Goal: Task Accomplishment & Management: Use online tool/utility

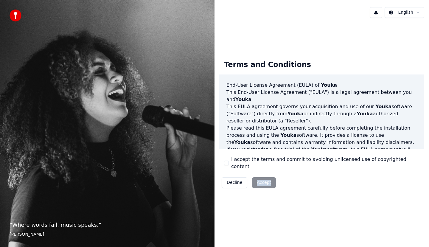
click at [270, 180] on div "Decline Accept" at bounding box center [248, 183] width 59 height 16
click at [267, 179] on div "Decline Accept" at bounding box center [248, 183] width 59 height 16
click at [268, 180] on div "Decline Accept" at bounding box center [248, 183] width 59 height 16
click at [270, 179] on div "Decline Accept" at bounding box center [248, 183] width 59 height 16
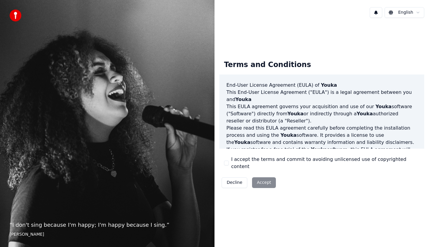
click at [265, 179] on div "Decline Accept" at bounding box center [248, 183] width 59 height 16
click at [262, 181] on div "Decline Accept" at bounding box center [248, 183] width 59 height 16
click at [264, 180] on div "Decline Accept" at bounding box center [248, 183] width 59 height 16
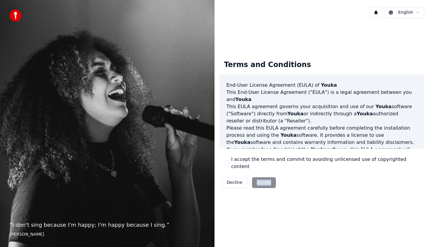
click at [264, 180] on div "Decline Accept" at bounding box center [248, 183] width 59 height 16
click at [302, 192] on div "Terms and Conditions End-User License Agreement (EULA) of Youka This End-User L…" at bounding box center [322, 123] width 215 height 201
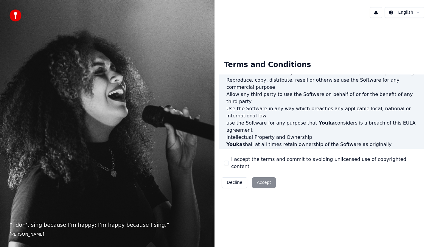
scroll to position [362, 0]
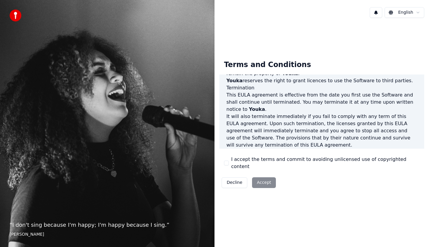
click at [267, 178] on div "Decline Accept" at bounding box center [248, 183] width 59 height 16
click at [270, 180] on div "Decline Accept" at bounding box center [248, 183] width 59 height 16
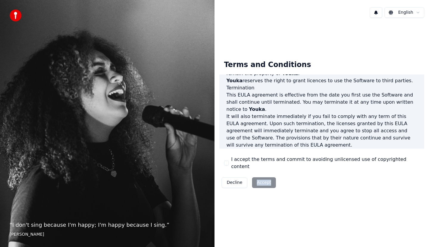
click at [270, 180] on div "Decline Accept" at bounding box center [248, 183] width 59 height 16
click at [272, 182] on div "Decline Accept" at bounding box center [248, 183] width 59 height 16
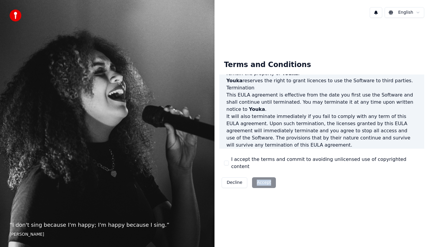
click at [272, 182] on div "Decline Accept" at bounding box center [248, 183] width 59 height 16
click at [228, 162] on button "I accept the terms and commit to avoiding unlicensed use of copyrighted content" at bounding box center [226, 163] width 5 height 5
click at [266, 180] on button "Accept" at bounding box center [264, 182] width 24 height 11
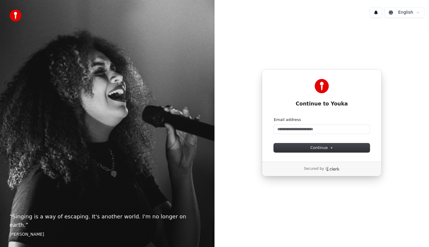
click at [302, 124] on div "Email address" at bounding box center [322, 125] width 96 height 17
click at [303, 131] on input "Email address" at bounding box center [322, 129] width 96 height 9
click at [319, 146] on span "Continue" at bounding box center [322, 147] width 23 height 5
type input "**********"
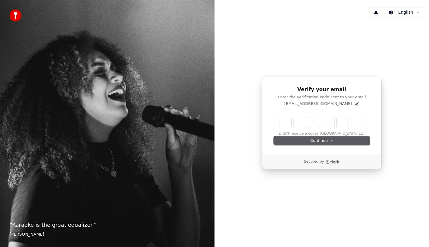
type input "*"
type input "**"
type input "*"
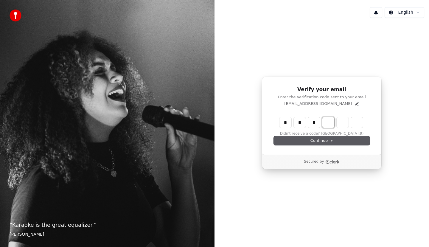
type input "***"
type input "*"
type input "****"
type input "*"
type input "******"
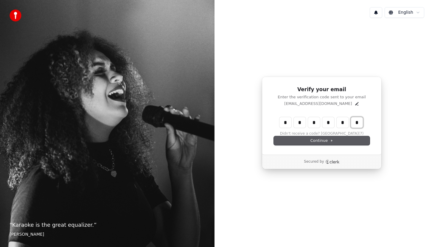
type input "*"
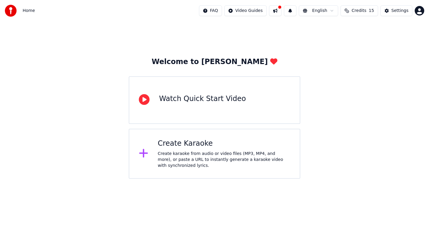
click at [167, 152] on div "Create karaoke from audio or video files (MP3, MP4, and more), or paste a URL t…" at bounding box center [224, 160] width 133 height 18
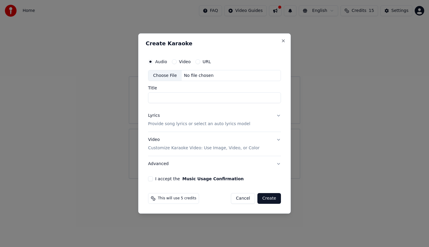
click at [174, 63] on button "Video" at bounding box center [174, 61] width 5 height 5
click at [152, 178] on button "I accept the Music Usage Confirmation" at bounding box center [150, 178] width 5 height 5
click at [268, 199] on button "Create" at bounding box center [270, 198] width 24 height 11
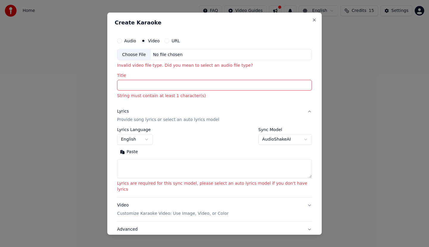
click at [168, 84] on input "Title" at bounding box center [214, 85] width 195 height 11
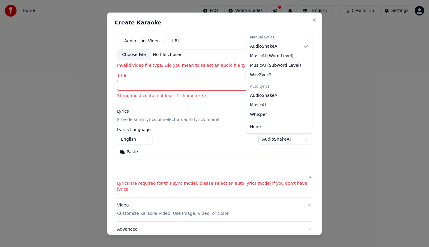
click at [278, 140] on body "**********" at bounding box center [214, 89] width 429 height 179
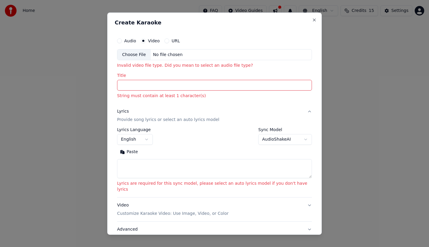
click at [279, 140] on body "**********" at bounding box center [214, 89] width 429 height 179
click at [171, 56] on div "No file chosen" at bounding box center [168, 55] width 34 height 6
click at [140, 55] on div "Choose File" at bounding box center [133, 54] width 33 height 11
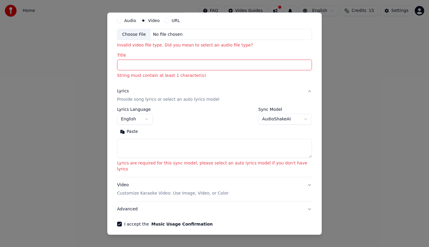
scroll to position [38, 0]
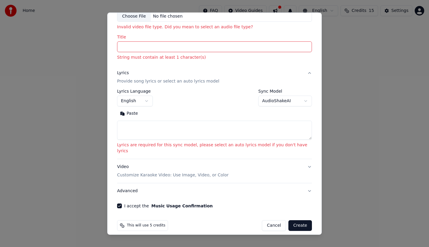
click at [146, 101] on body "**********" at bounding box center [214, 89] width 429 height 179
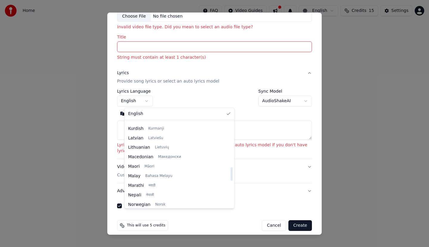
scroll to position [219, 0]
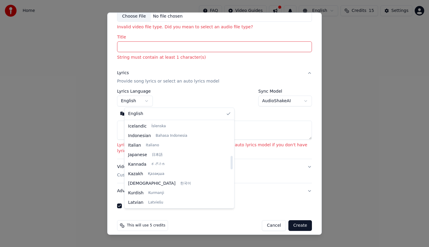
click at [98, 136] on div at bounding box center [214, 123] width 429 height 247
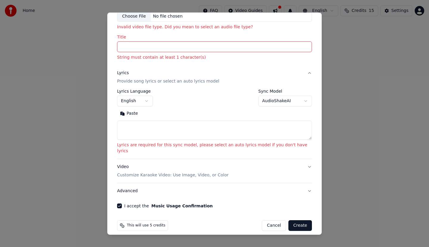
click at [275, 103] on body "**********" at bounding box center [214, 89] width 429 height 179
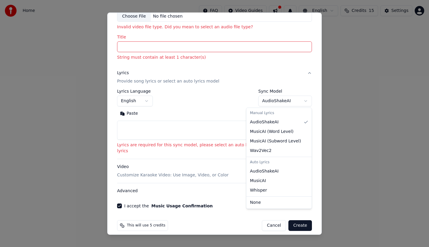
click at [275, 103] on body "**********" at bounding box center [214, 89] width 429 height 179
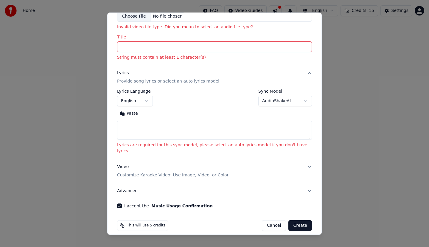
scroll to position [0, 0]
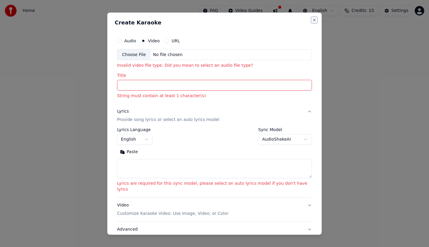
click at [312, 20] on button "Close" at bounding box center [314, 19] width 5 height 5
select select
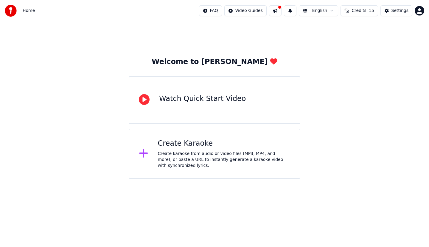
click at [192, 101] on div "Watch Quick Start Video" at bounding box center [202, 99] width 87 height 10
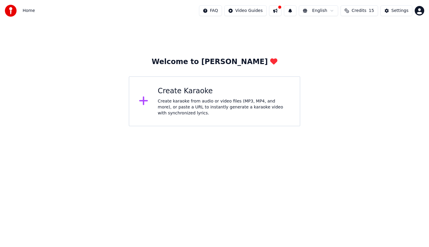
click at [150, 97] on div at bounding box center [146, 101] width 14 height 12
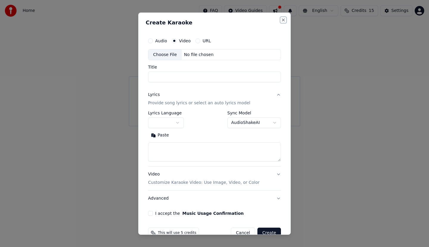
click at [281, 21] on button "Close" at bounding box center [283, 19] width 5 height 5
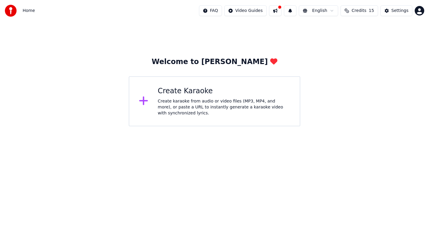
click at [253, 11] on html "Home FAQ Video Guides English Credits 15 Settings Welcome to Youka Create Karao…" at bounding box center [214, 63] width 429 height 126
click at [313, 40] on html "Home FAQ Video Guides English Credits 15 Settings Welcome to Youka Create Karao…" at bounding box center [214, 63] width 429 height 126
click at [282, 12] on button at bounding box center [275, 10] width 13 height 11
click at [282, 11] on button at bounding box center [275, 10] width 13 height 11
click at [312, 69] on div "Welcome to Youka Create Karaoke Create karaoke from audio or video files (MP3, …" at bounding box center [214, 73] width 429 height 105
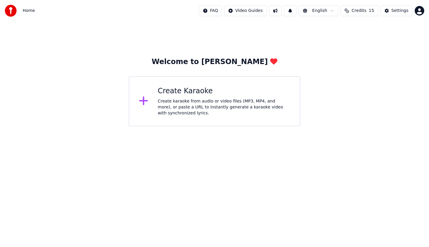
click at [371, 11] on button "Credits 15" at bounding box center [359, 10] width 37 height 11
click at [361, 54] on button "Refresh" at bounding box center [362, 55] width 31 height 11
click at [361, 55] on button "Refresh" at bounding box center [362, 55] width 31 height 11
click at [363, 89] on div "Welcome to Youka Create Karaoke Create karaoke from audio or video files (MP3, …" at bounding box center [214, 73] width 429 height 105
click at [198, 93] on div "Create Karaoke" at bounding box center [224, 91] width 133 height 10
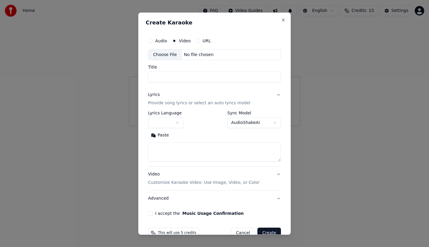
click at [188, 54] on div "No file chosen" at bounding box center [199, 55] width 34 height 6
click at [166, 53] on div "Choose File" at bounding box center [164, 54] width 33 height 11
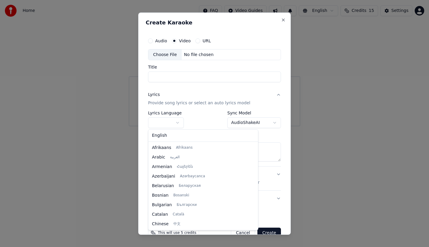
click at [175, 122] on body "**********" at bounding box center [214, 63] width 429 height 126
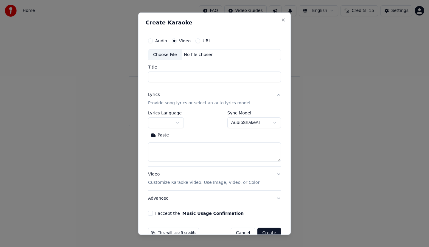
click at [318, 135] on div at bounding box center [214, 123] width 429 height 247
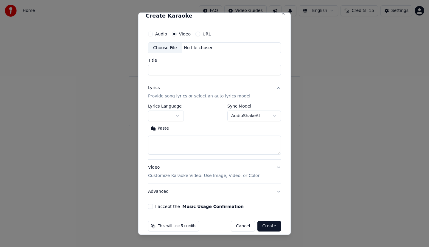
scroll to position [13, 0]
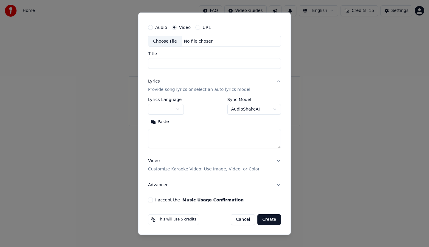
click at [266, 218] on button "Create" at bounding box center [270, 219] width 24 height 11
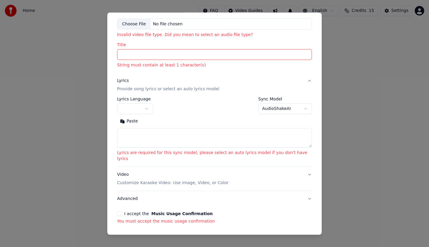
scroll to position [47, 0]
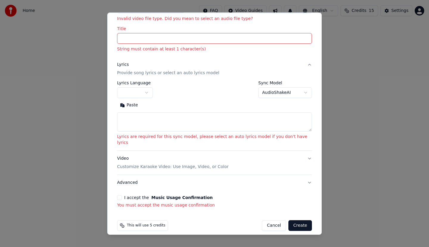
click at [152, 120] on textarea at bounding box center [214, 121] width 195 height 19
click at [122, 195] on button "I accept the Music Usage Confirmation" at bounding box center [119, 197] width 5 height 5
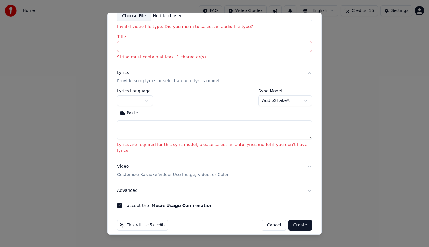
click at [289, 220] on button "Create" at bounding box center [301, 225] width 24 height 11
click at [299, 138] on textarea at bounding box center [214, 129] width 195 height 19
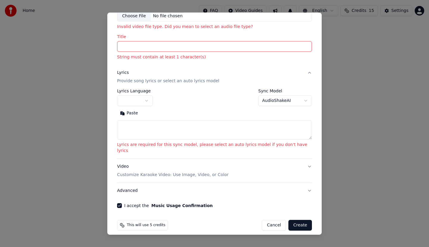
drag, startPoint x: 299, startPoint y: 138, endPoint x: 292, endPoint y: 131, distance: 9.9
click at [296, 131] on textarea at bounding box center [214, 129] width 195 height 19
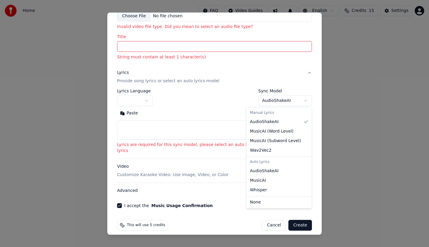
click at [276, 100] on body "**********" at bounding box center [214, 63] width 429 height 126
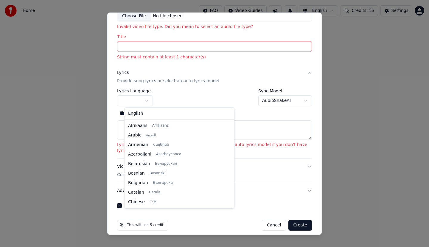
click at [155, 100] on body "**********" at bounding box center [214, 63] width 429 height 126
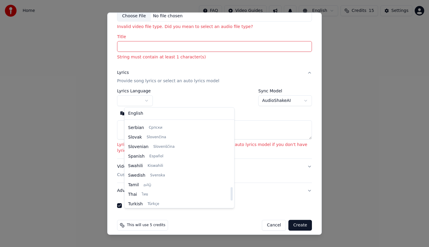
scroll to position [458, 0]
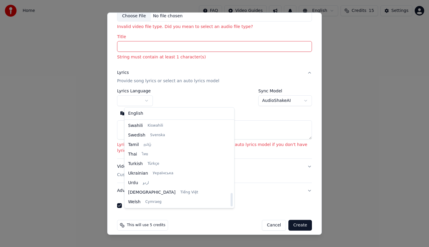
click at [347, 126] on div at bounding box center [214, 123] width 429 height 247
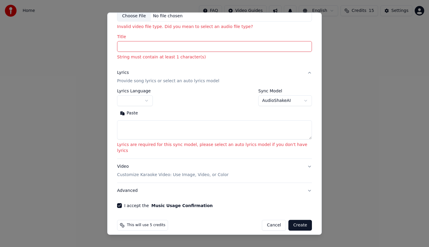
scroll to position [0, 0]
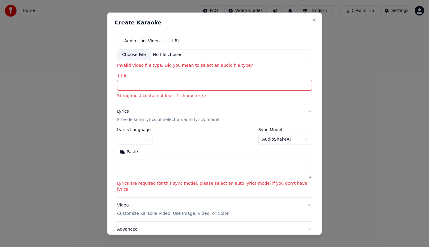
click at [159, 87] on input "Title" at bounding box center [214, 85] width 195 height 11
click at [169, 41] on button "URL" at bounding box center [167, 40] width 5 height 5
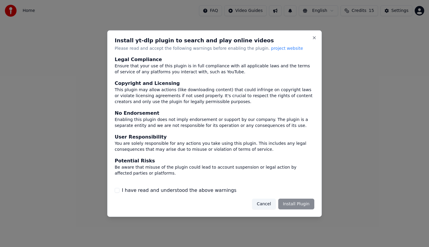
click at [303, 206] on div "Cancel Install Plugin" at bounding box center [283, 204] width 62 height 11
click at [301, 205] on div "Cancel Install Plugin" at bounding box center [283, 204] width 62 height 11
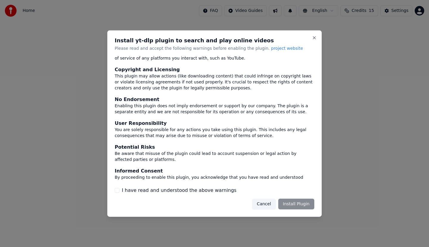
scroll to position [21, 0]
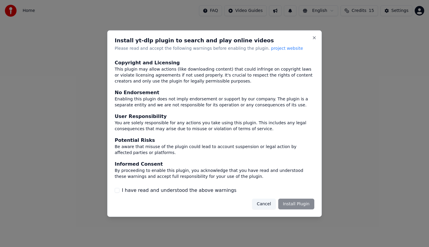
click at [218, 205] on div "Cancel Install Plugin" at bounding box center [215, 204] width 200 height 11
click at [119, 191] on button "I have read and understood the above warnings" at bounding box center [117, 190] width 5 height 5
click at [288, 202] on button "Install Plugin" at bounding box center [296, 204] width 36 height 11
click at [314, 37] on button "Close" at bounding box center [314, 37] width 5 height 5
click at [315, 37] on button "Close" at bounding box center [314, 37] width 5 height 5
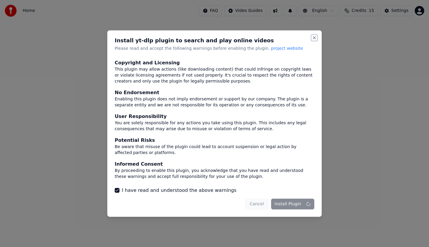
click at [315, 37] on button "Close" at bounding box center [314, 37] width 5 height 5
click at [314, 39] on button "Close" at bounding box center [314, 37] width 5 height 5
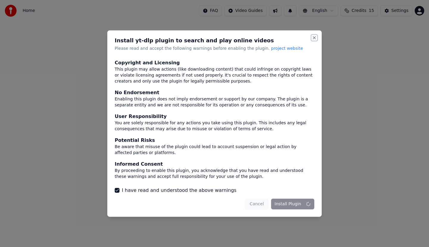
click at [314, 39] on button "Close" at bounding box center [314, 37] width 5 height 5
click at [316, 36] on button "Close" at bounding box center [314, 37] width 5 height 5
click at [315, 38] on button "Close" at bounding box center [314, 37] width 5 height 5
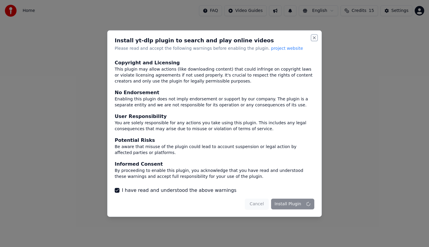
click at [315, 38] on button "Close" at bounding box center [314, 37] width 5 height 5
click at [284, 204] on div "Cancel Install Plugin" at bounding box center [279, 204] width 69 height 11
click at [118, 190] on button "I have read and understood the above warnings" at bounding box center [117, 190] width 5 height 5
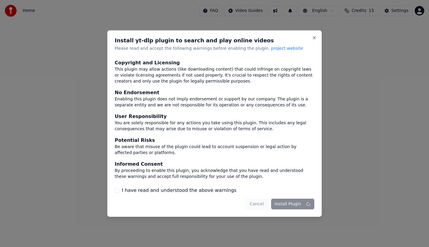
click at [118, 190] on button "I have read and understood the above warnings" at bounding box center [117, 190] width 5 height 5
click at [296, 205] on div "Cancel Install Plugin" at bounding box center [279, 204] width 69 height 11
click at [314, 37] on button "Close" at bounding box center [314, 37] width 5 height 5
click at [315, 37] on button "Close" at bounding box center [314, 37] width 5 height 5
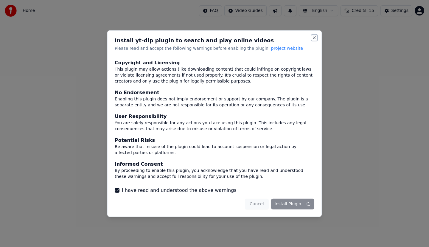
click at [315, 37] on button "Close" at bounding box center [314, 37] width 5 height 5
click at [312, 40] on button "Close" at bounding box center [314, 37] width 5 height 5
click at [313, 40] on button "Close" at bounding box center [314, 37] width 5 height 5
click at [313, 39] on button "Close" at bounding box center [314, 37] width 5 height 5
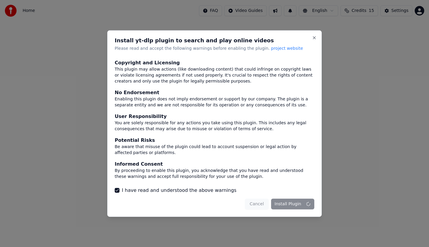
click at [370, 70] on div at bounding box center [214, 123] width 429 height 247
click at [293, 201] on div "Cancel Install Plugin" at bounding box center [279, 204] width 69 height 11
click at [293, 200] on div "Cancel Install Plugin" at bounding box center [279, 204] width 69 height 11
click at [286, 204] on div "Cancel Install Plugin" at bounding box center [279, 204] width 69 height 11
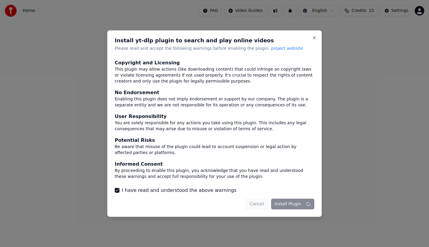
click at [286, 205] on div "Cancel Install Plugin" at bounding box center [279, 204] width 69 height 11
click at [289, 204] on div "Cancel Install Plugin" at bounding box center [279, 204] width 69 height 11
click at [314, 39] on button "Close" at bounding box center [314, 37] width 5 height 5
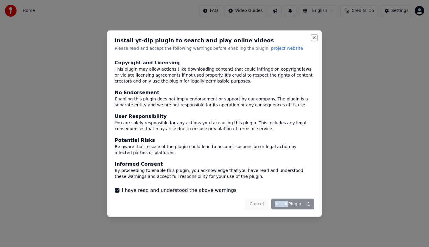
click at [315, 38] on button "Close" at bounding box center [314, 37] width 5 height 5
click at [119, 189] on button "I have read and understood the above warnings" at bounding box center [117, 190] width 5 height 5
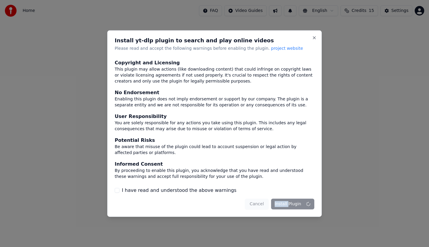
click at [117, 190] on button "I have read and understood the above warnings" at bounding box center [117, 190] width 5 height 5
click at [362, 163] on div at bounding box center [214, 123] width 429 height 247
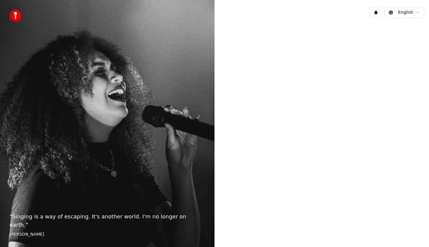
click at [402, 11] on html "“ Singing is a way of escaping. It's another world. I'm no longer on earth. ” E…" at bounding box center [214, 123] width 429 height 247
click at [266, 76] on html "“ Singing is a way of escaping. It's another world. I'm no longer on earth. ” E…" at bounding box center [214, 123] width 429 height 247
click at [170, 107] on div "“ Singing is a way of escaping. It's another world. I'm no longer on earth. ” E…" at bounding box center [107, 123] width 215 height 247
click at [126, 156] on div "“ Singing is a way of escaping. It's another world. I'm no longer on earth. ” E…" at bounding box center [107, 123] width 215 height 247
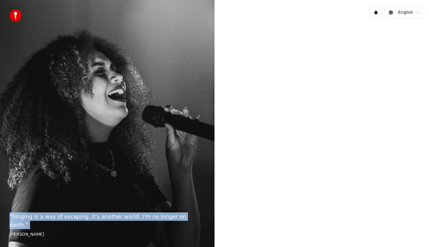
click at [126, 156] on div "“ Singing is a way of escaping. It's another world. I'm no longer on earth. ” E…" at bounding box center [107, 123] width 215 height 247
click at [147, 129] on div "“ Singing is a way of escaping. It's another world. I'm no longer on earth. ” E…" at bounding box center [107, 123] width 215 height 247
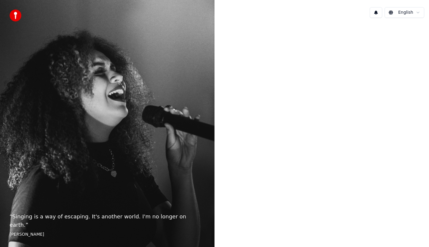
click at [217, 62] on div at bounding box center [322, 123] width 215 height 201
click at [13, 15] on img at bounding box center [16, 16] width 12 height 12
click at [13, 14] on img at bounding box center [16, 16] width 12 height 12
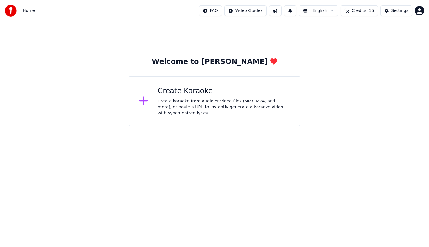
click at [210, 101] on div "Create karaoke from audio or video files (MP3, MP4, and more), or paste a URL t…" at bounding box center [224, 107] width 133 height 18
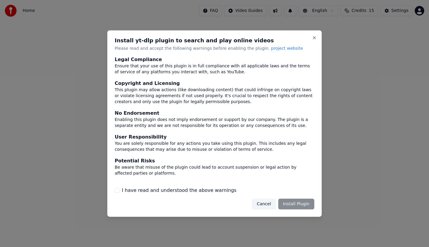
click at [116, 189] on button "I have read and understood the above warnings" at bounding box center [117, 190] width 5 height 5
click at [296, 204] on button "Install Plugin" at bounding box center [296, 204] width 36 height 11
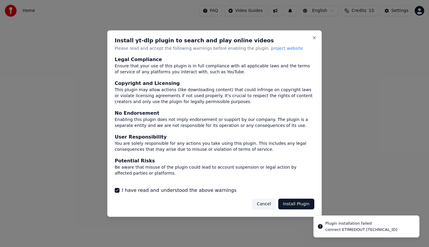
scroll to position [21, 0]
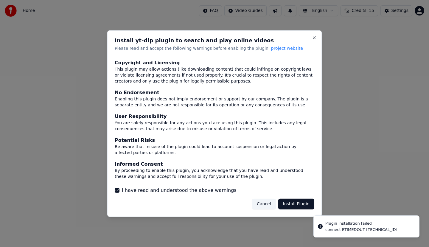
click at [297, 205] on button "Install Plugin" at bounding box center [296, 204] width 36 height 11
